Goal: Transaction & Acquisition: Book appointment/travel/reservation

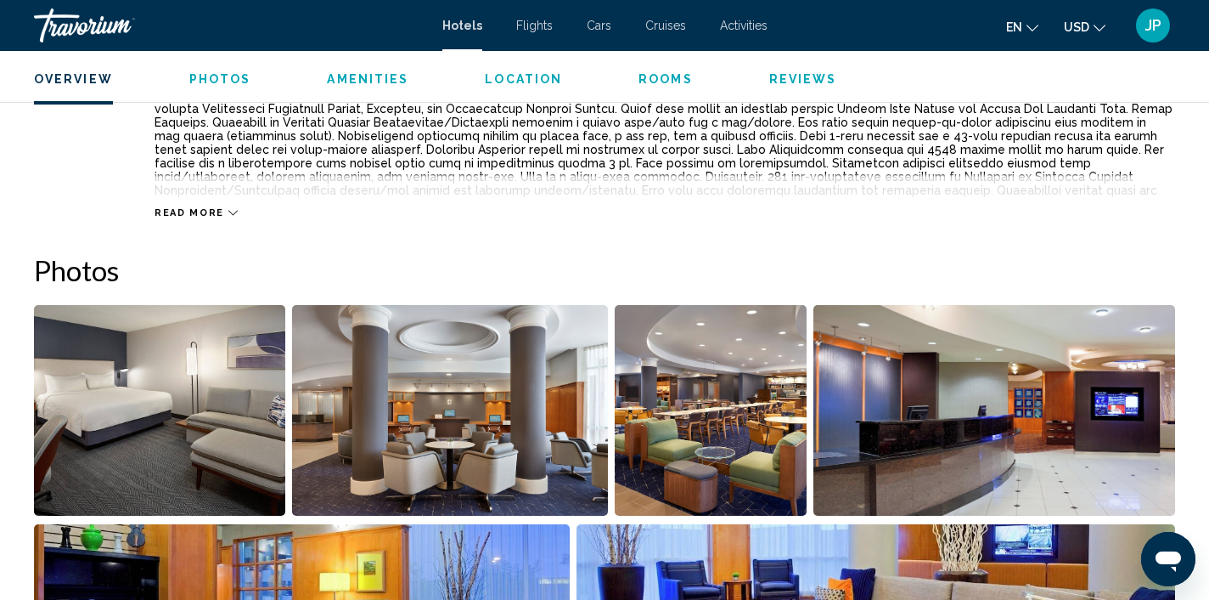
click at [81, 24] on div "Travorium" at bounding box center [119, 25] width 170 height 34
